Goal: Task Accomplishment & Management: Manage account settings

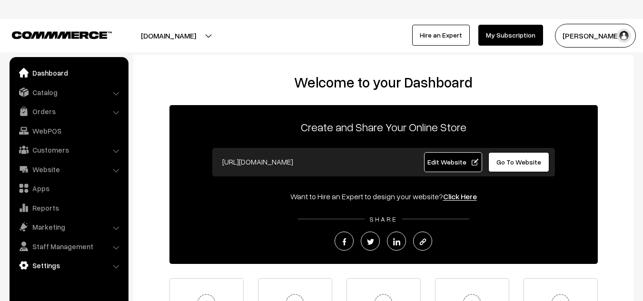
click at [56, 267] on link "Settings" at bounding box center [68, 265] width 113 height 17
click at [128, 294] on ul "Dashboard Catalog" at bounding box center [69, 186] width 119 height 259
click at [126, 295] on ul "Dashboard Catalog" at bounding box center [69, 186] width 119 height 259
click at [126, 295] on li "Packing Material" at bounding box center [78, 292] width 95 height 10
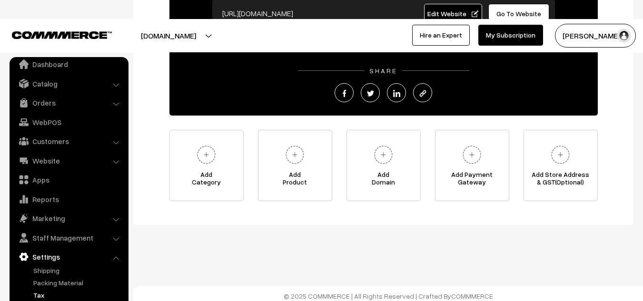
scroll to position [40, 0]
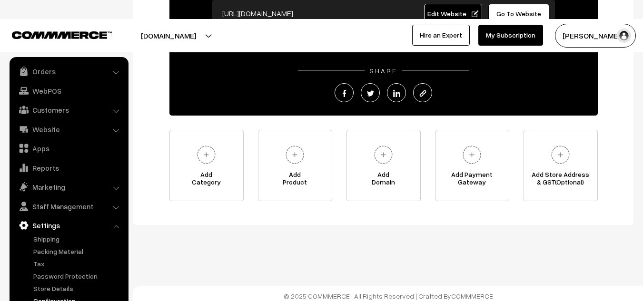
click at [53, 296] on link "Configuration" at bounding box center [78, 301] width 94 height 10
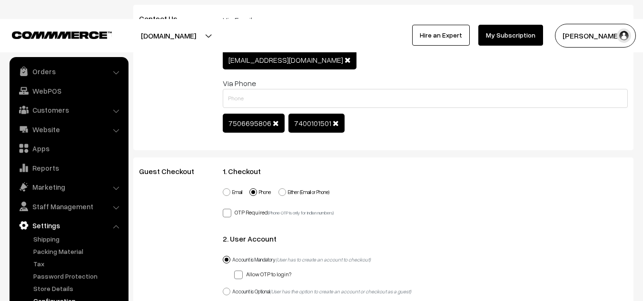
scroll to position [804, 0]
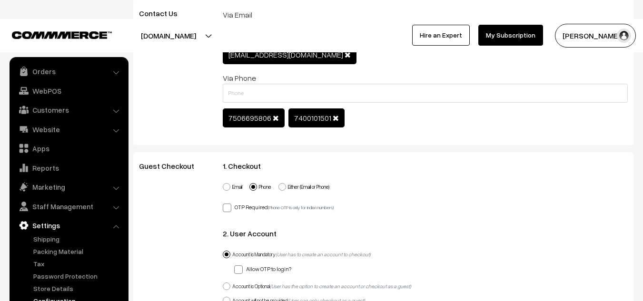
click at [286, 183] on span at bounding box center [283, 187] width 8 height 8
click at [280, 179] on input "Either (Email or Phone)" at bounding box center [277, 182] width 6 height 6
radio input "true"
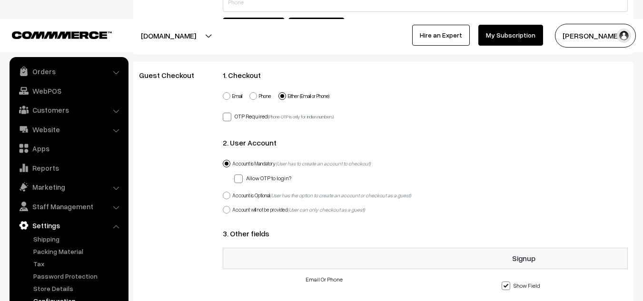
scroll to position [905, 0]
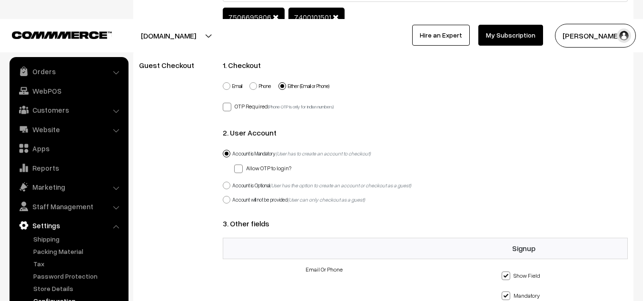
click at [233, 182] on label "Account is Optional (User has the option to create an account or checkout as a …" at bounding box center [317, 186] width 189 height 8
click at [224, 177] on input "Account is Optional (User has the option to create an account or checkout as a …" at bounding box center [221, 180] width 6 height 6
radio input "true"
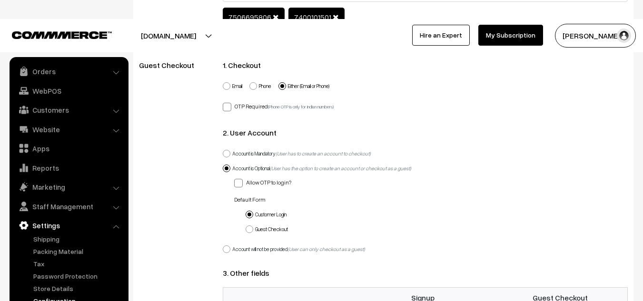
click at [229, 246] on span at bounding box center [227, 250] width 8 height 8
click at [224, 241] on input "Account will not be provided (User can only checkout as a guest)" at bounding box center [221, 244] width 6 height 6
radio input "true"
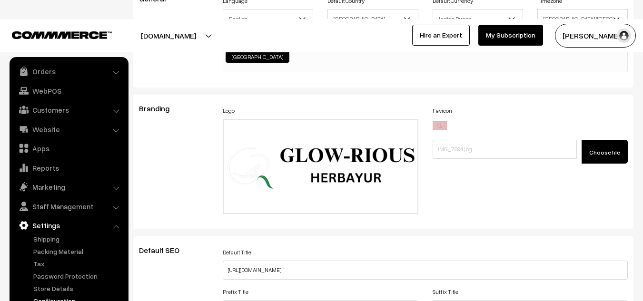
scroll to position [0, 0]
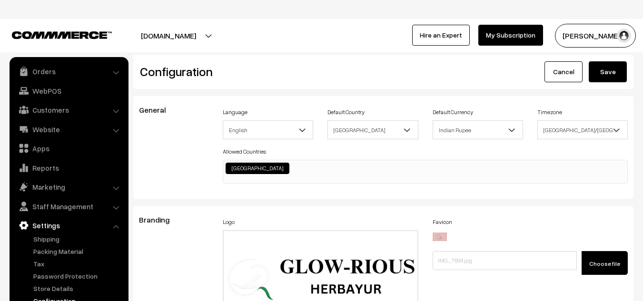
click at [604, 76] on button "Save" at bounding box center [608, 71] width 38 height 21
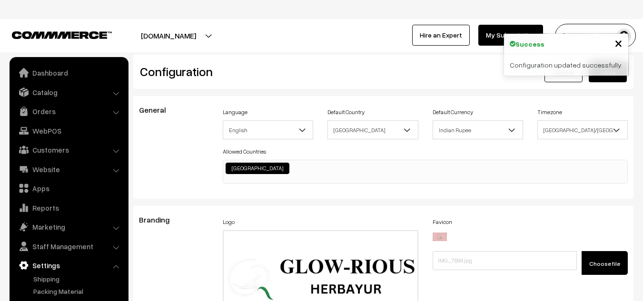
scroll to position [766, 0]
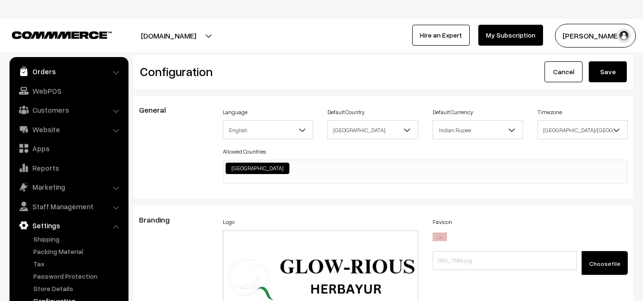
click at [62, 73] on link "Orders" at bounding box center [68, 71] width 113 height 17
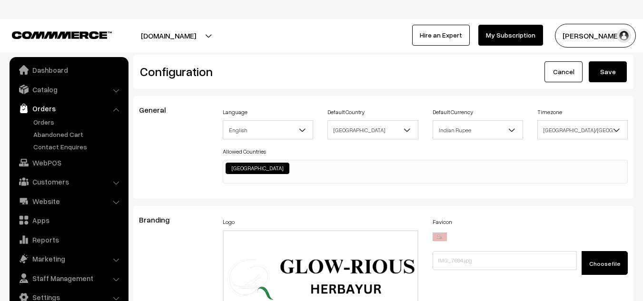
scroll to position [3, 0]
click at [46, 122] on link "Orders" at bounding box center [78, 122] width 94 height 10
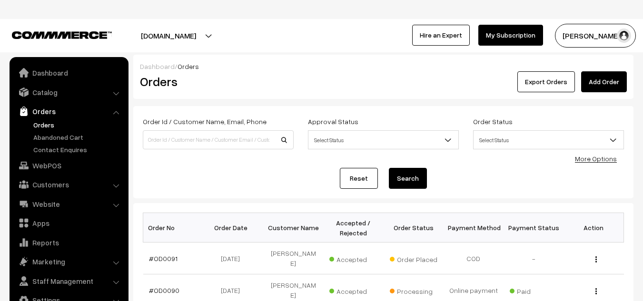
scroll to position [3, 0]
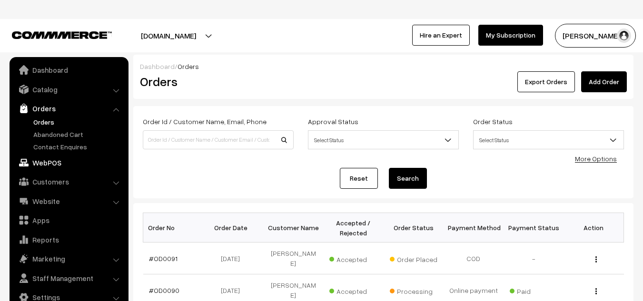
click at [47, 161] on link "WebPOS" at bounding box center [68, 162] width 113 height 17
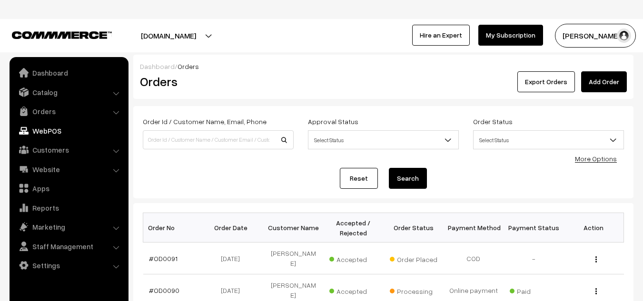
scroll to position [0, 0]
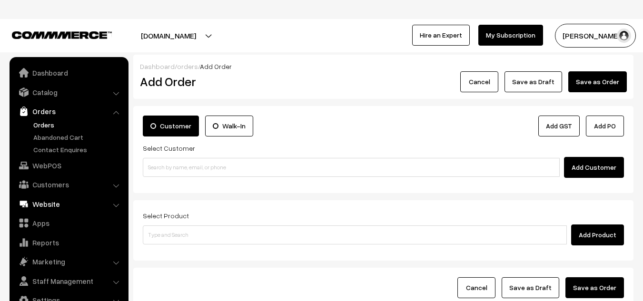
scroll to position [3, 0]
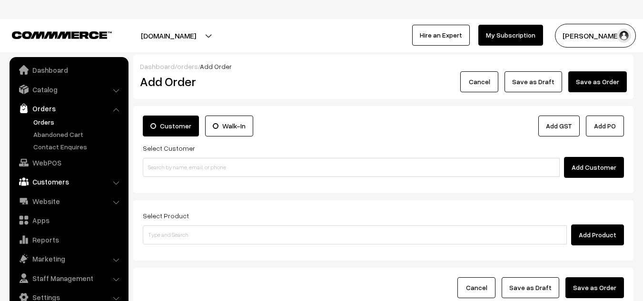
click at [47, 180] on link "Customers" at bounding box center [68, 181] width 113 height 17
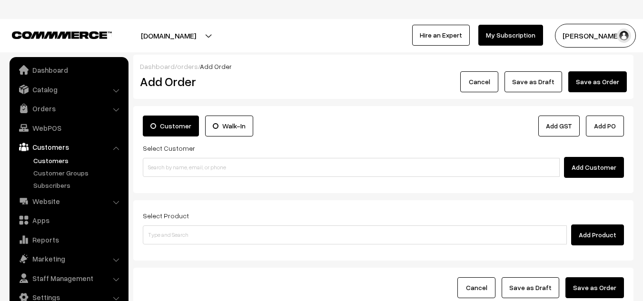
click at [49, 161] on link "Customers" at bounding box center [78, 161] width 94 height 10
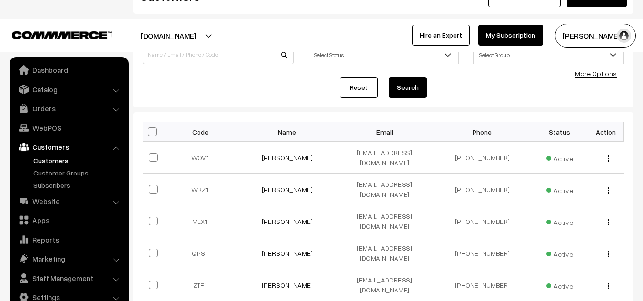
scroll to position [83, 0]
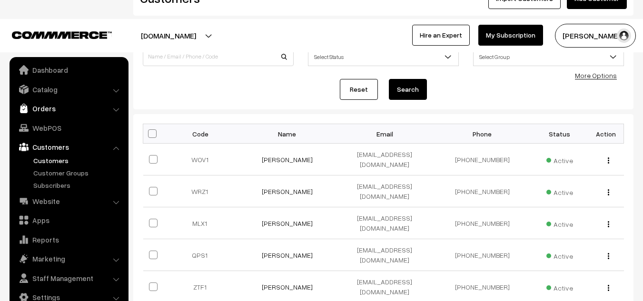
click at [42, 108] on link "Orders" at bounding box center [68, 108] width 113 height 17
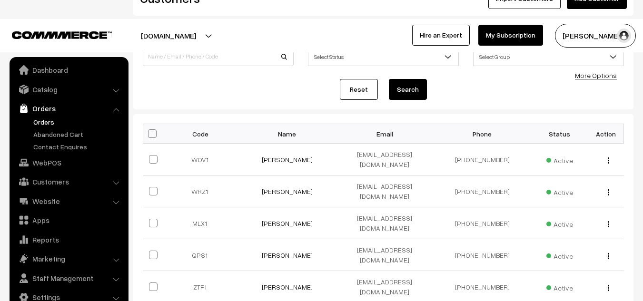
click at [45, 120] on link "Orders" at bounding box center [78, 122] width 94 height 10
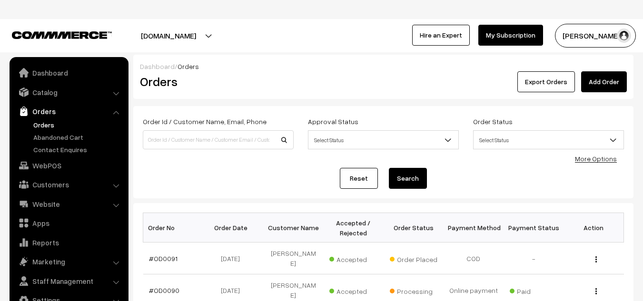
scroll to position [3, 0]
